Goal: Obtain resource: Obtain resource

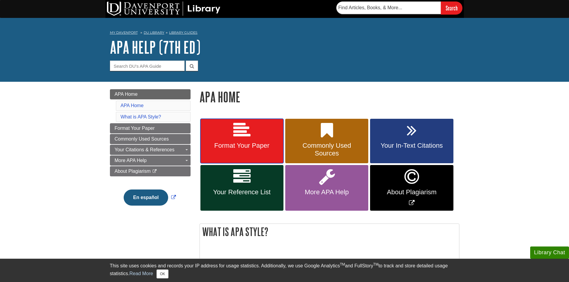
click at [256, 136] on link "Format Your Paper" at bounding box center [241, 141] width 83 height 45
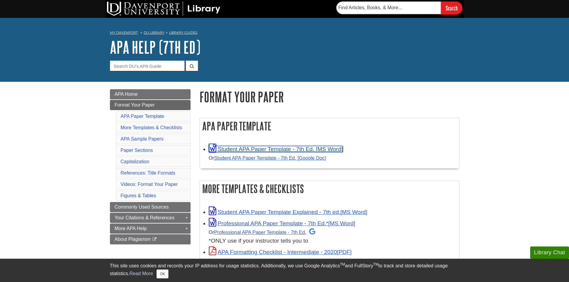
click at [254, 149] on link "Student APA Paper Template - 7th Ed. [MS Word]" at bounding box center [276, 149] width 134 height 6
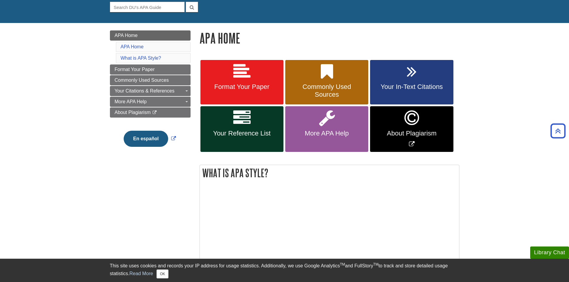
scroll to position [30, 0]
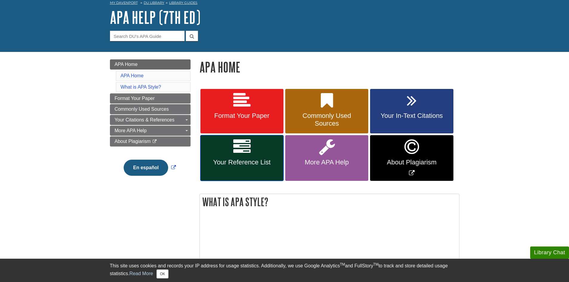
click at [246, 155] on icon at bounding box center [241, 146] width 17 height 17
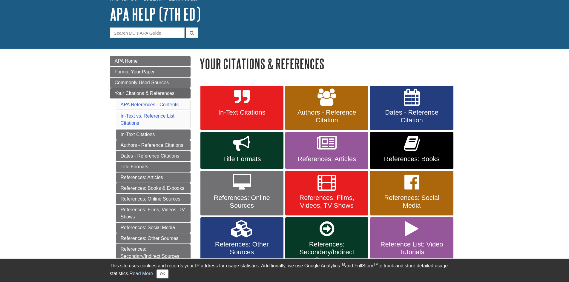
scroll to position [60, 0]
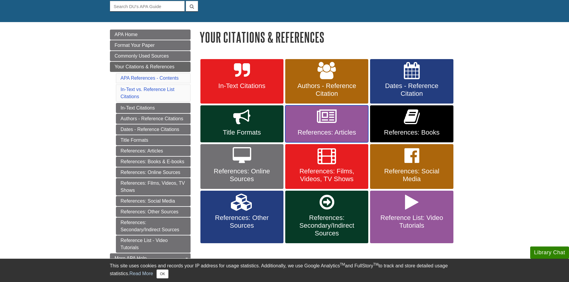
click at [333, 124] on icon at bounding box center [327, 116] width 20 height 17
